Goal: Task Accomplishment & Management: Manage account settings

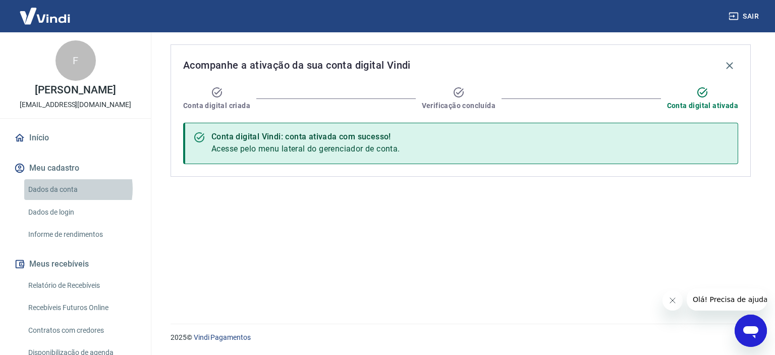
click at [63, 199] on link "Dados da conta" at bounding box center [81, 189] width 115 height 21
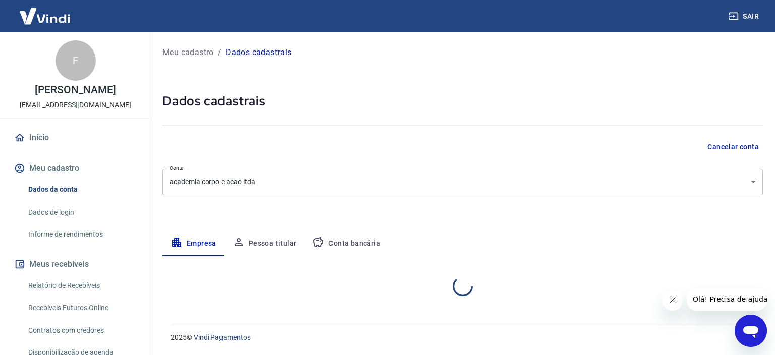
select select "MG"
select select "business"
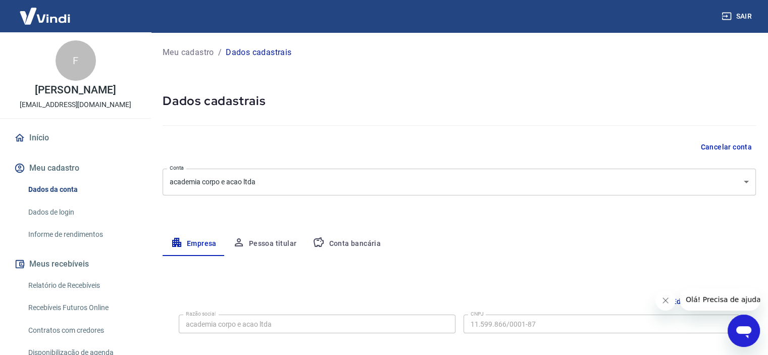
scroll to position [50, 0]
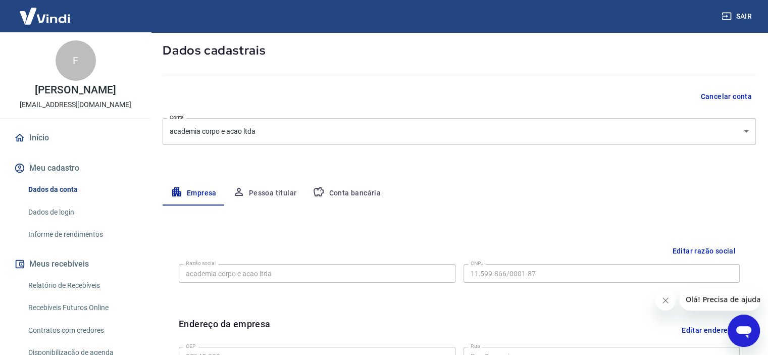
click at [273, 194] on button "Pessoa titular" at bounding box center [265, 193] width 80 height 24
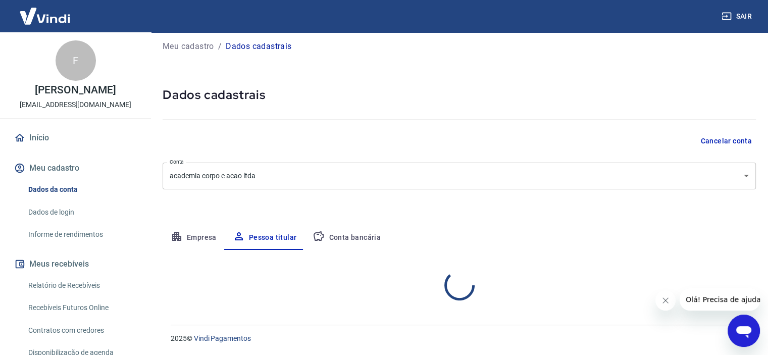
scroll to position [48, 0]
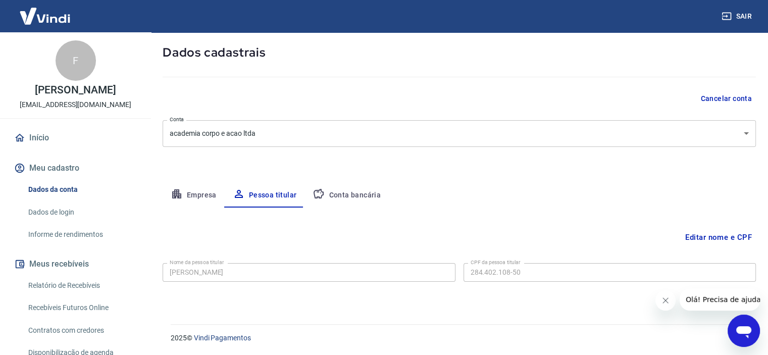
click at [353, 192] on button "Conta bancária" at bounding box center [346, 195] width 84 height 24
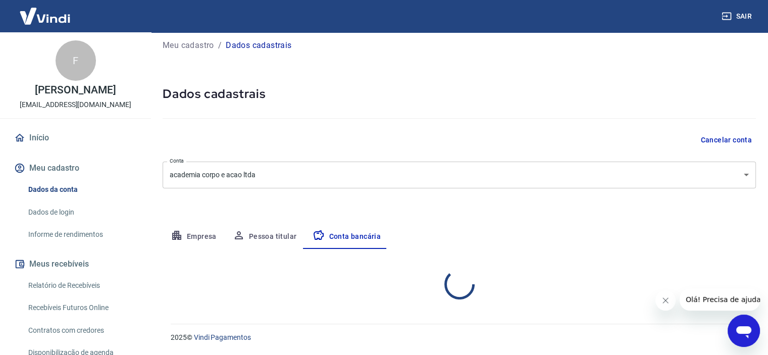
select select "1"
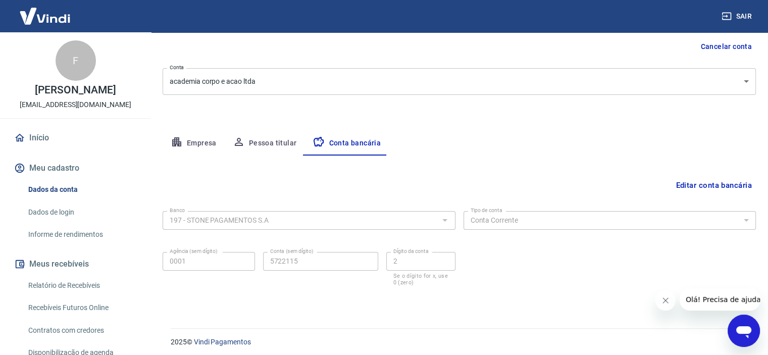
scroll to position [105, 0]
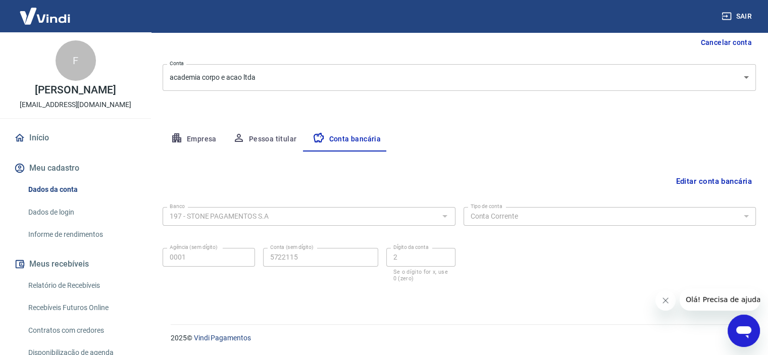
click at [263, 139] on button "Pessoa titular" at bounding box center [265, 139] width 80 height 24
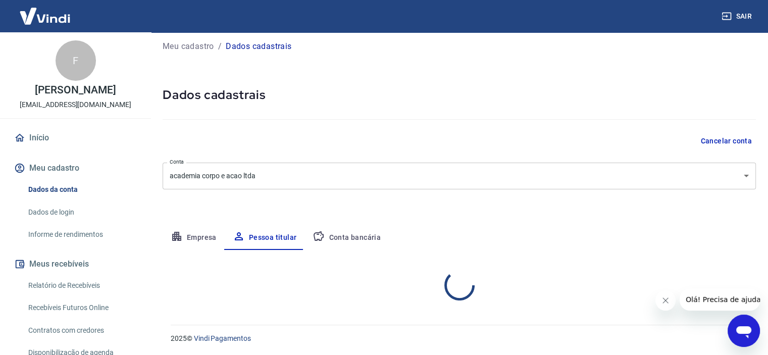
scroll to position [48, 0]
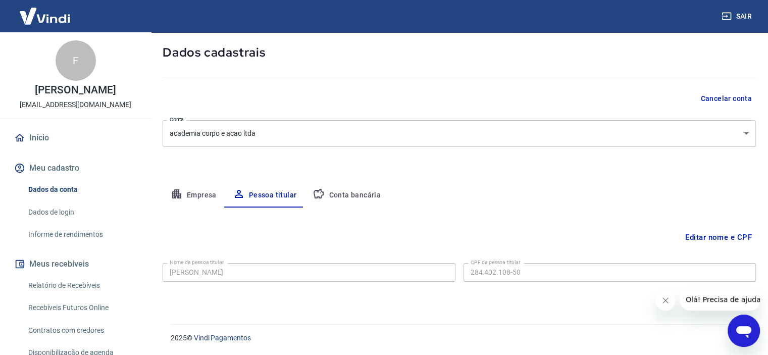
click at [211, 193] on button "Empresa" at bounding box center [194, 195] width 62 height 24
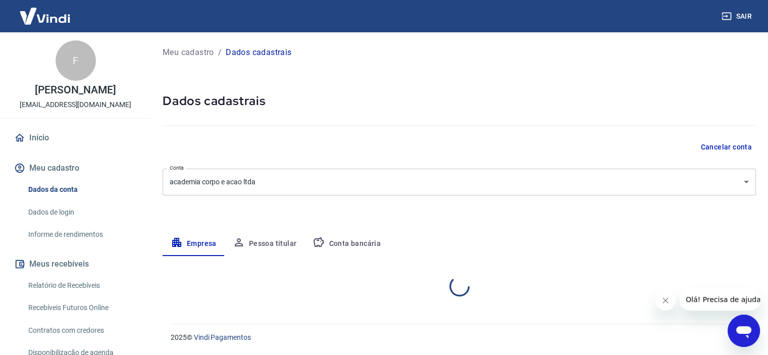
scroll to position [0, 0]
select select "MG"
select select "business"
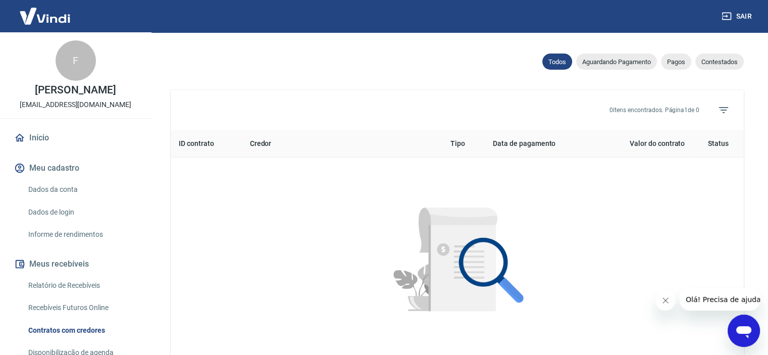
scroll to position [404, 0]
